Goal: Check status: Check status

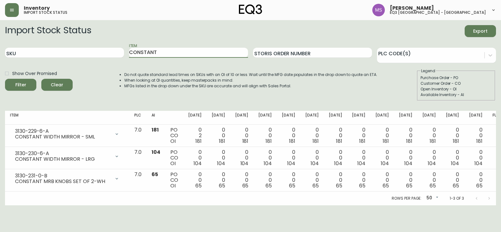
click at [53, 87] on span "Clear" at bounding box center [56, 85] width 21 height 8
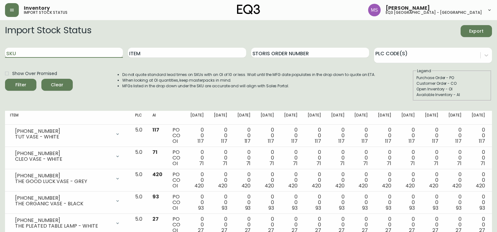
click at [37, 52] on input "SKU" at bounding box center [64, 53] width 118 height 10
paste input "3020-284-45-A"
click at [5, 79] on button "Filter" at bounding box center [20, 85] width 31 height 12
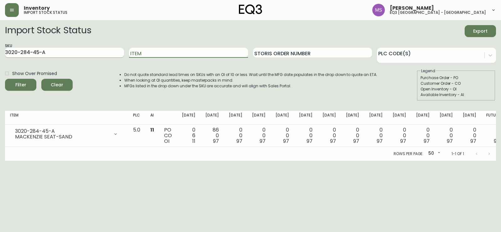
click at [63, 52] on input "3020-284-45-A" at bounding box center [64, 53] width 119 height 10
paste input "2-4-B"
type input "3020-282-4-B"
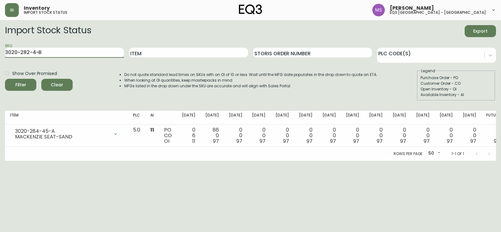
click at [5, 79] on button "Filter" at bounding box center [20, 85] width 31 height 12
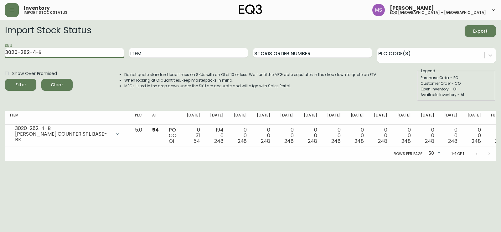
click at [62, 52] on input "3020-282-4-B" at bounding box center [64, 53] width 119 height 10
drag, startPoint x: 62, startPoint y: 52, endPoint x: 19, endPoint y: 54, distance: 42.9
click at [19, 54] on input "3020-282-4-B" at bounding box center [64, 53] width 119 height 10
paste input "[PHONE_NUMBER]"
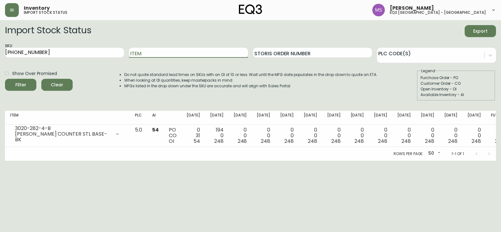
click at [5, 79] on button "Filter" at bounding box center [20, 85] width 31 height 12
click at [47, 54] on input "[PHONE_NUMBER]" at bounding box center [64, 53] width 119 height 10
click at [47, 53] on input "[PHONE_NUMBER]" at bounding box center [64, 53] width 119 height 10
drag, startPoint x: 47, startPoint y: 53, endPoint x: 0, endPoint y: 55, distance: 46.7
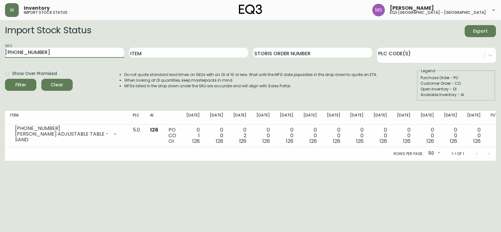
click at [0, 55] on main "Import Stock Status Export SKU [PHONE_NUMBER] Item Storis Order Number PLC Code…" at bounding box center [250, 90] width 501 height 140
paste input "[PHONE_NUMBER]"
type input "[PHONE_NUMBER]"
click at [5, 79] on button "Filter" at bounding box center [20, 85] width 31 height 12
